Goal: Task Accomplishment & Management: Manage account settings

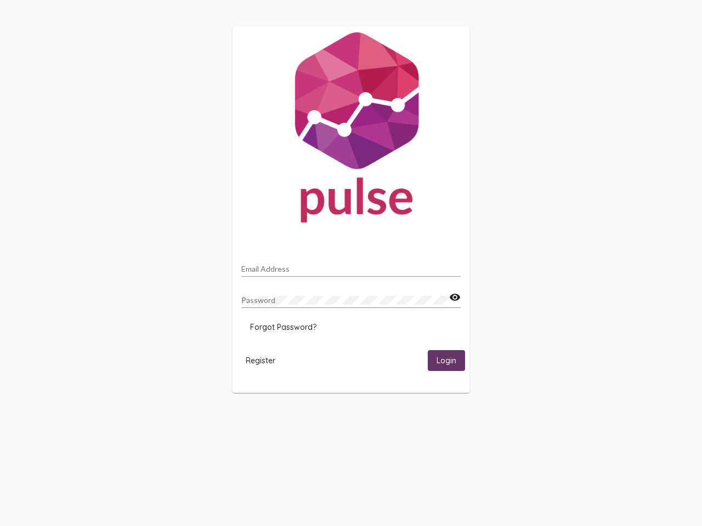
click at [351, 266] on input "Email Address" at bounding box center [350, 269] width 219 height 9
click at [454, 298] on mat-icon "visibility" at bounding box center [455, 297] width 12 height 13
click at [283, 327] on span "Forgot Password?" at bounding box center [283, 327] width 66 height 10
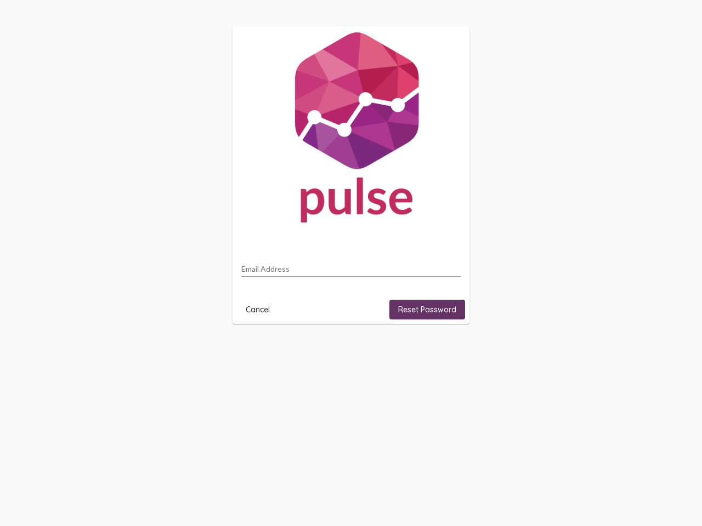
click at [260, 350] on html "Email Address Cancel Reset Password" at bounding box center [351, 175] width 702 height 350
click at [446, 350] on html "Email Address Cancel Reset Password" at bounding box center [351, 175] width 702 height 350
